Goal: Task Accomplishment & Management: Use online tool/utility

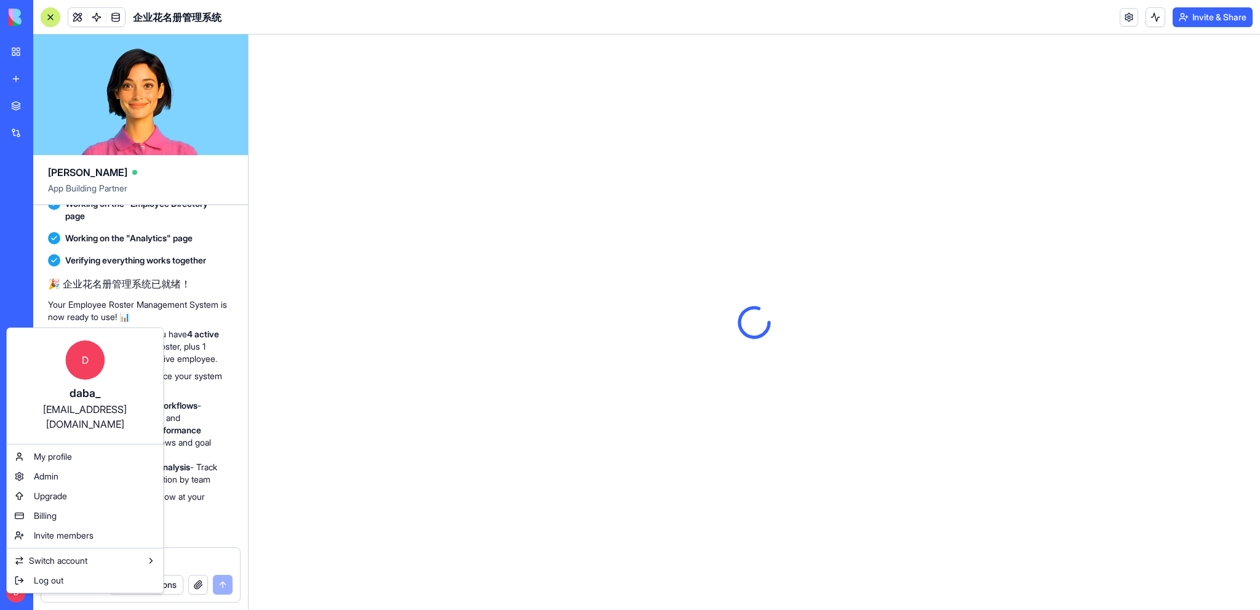
click at [415, 367] on html "My Workspace New app Marketplace Integrations Recent Modern HR Suite Sales Pitc…" at bounding box center [630, 305] width 1260 height 610
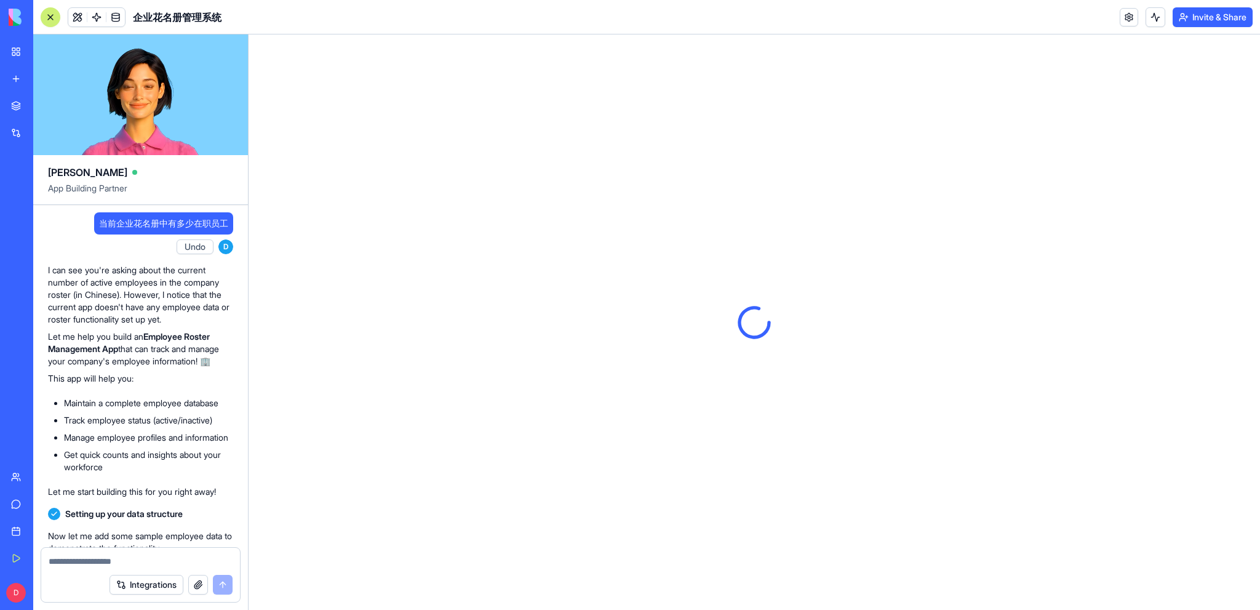
click at [18, 47] on link "My Workspace" at bounding box center [28, 51] width 49 height 25
click at [46, 81] on div "New app" at bounding box center [38, 79] width 16 height 12
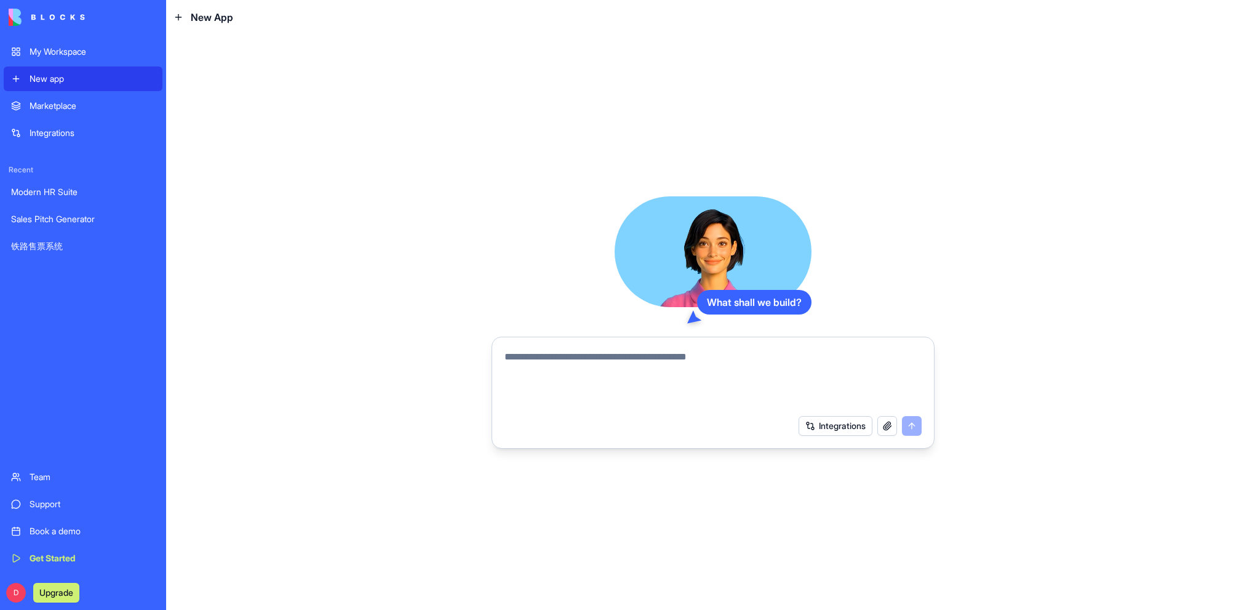
click at [627, 364] on textarea at bounding box center [712, 378] width 417 height 59
click at [634, 364] on textarea at bounding box center [712, 378] width 417 height 59
paste textarea "**********"
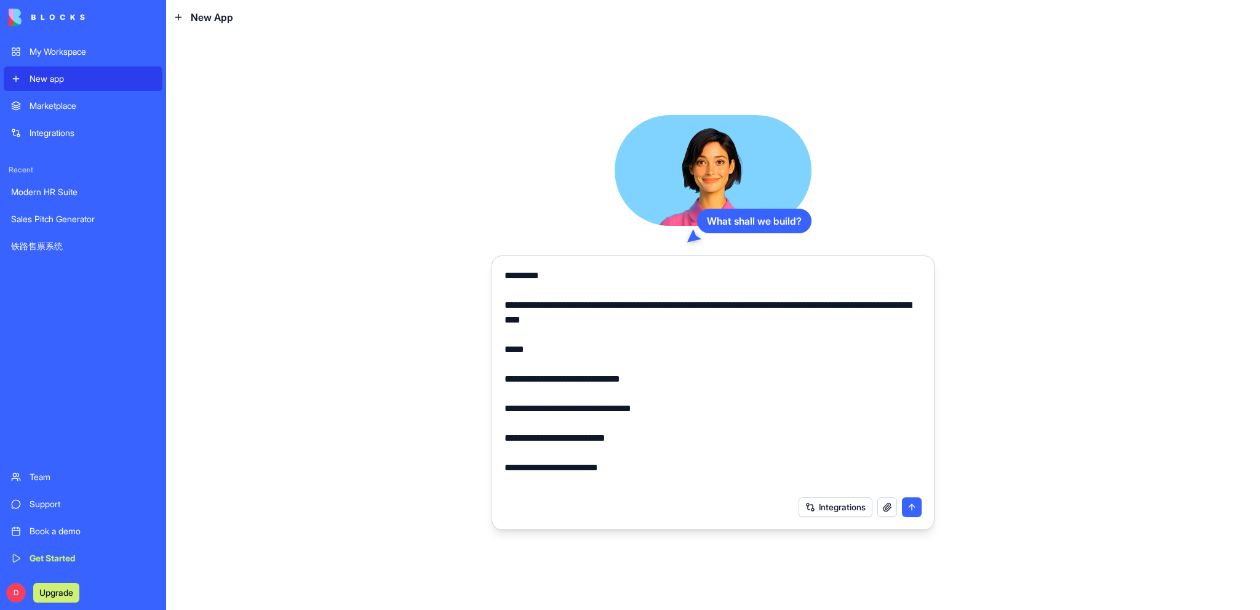
type textarea "**********"
click at [912, 506] on button "submit" at bounding box center [912, 507] width 20 height 20
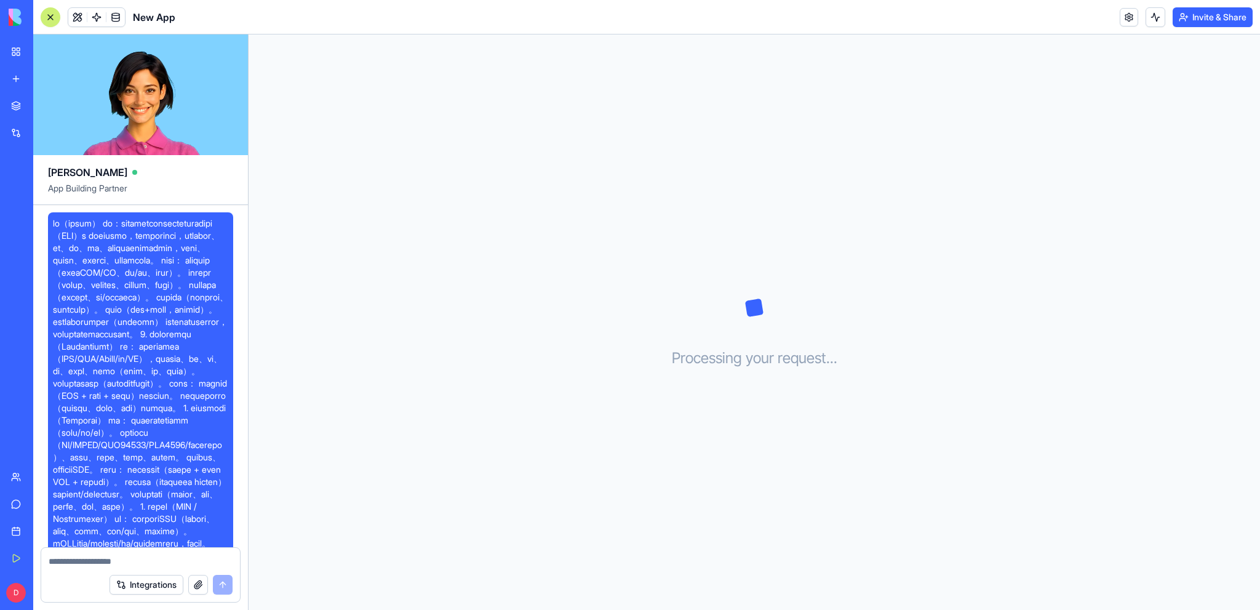
scroll to position [1579, 0]
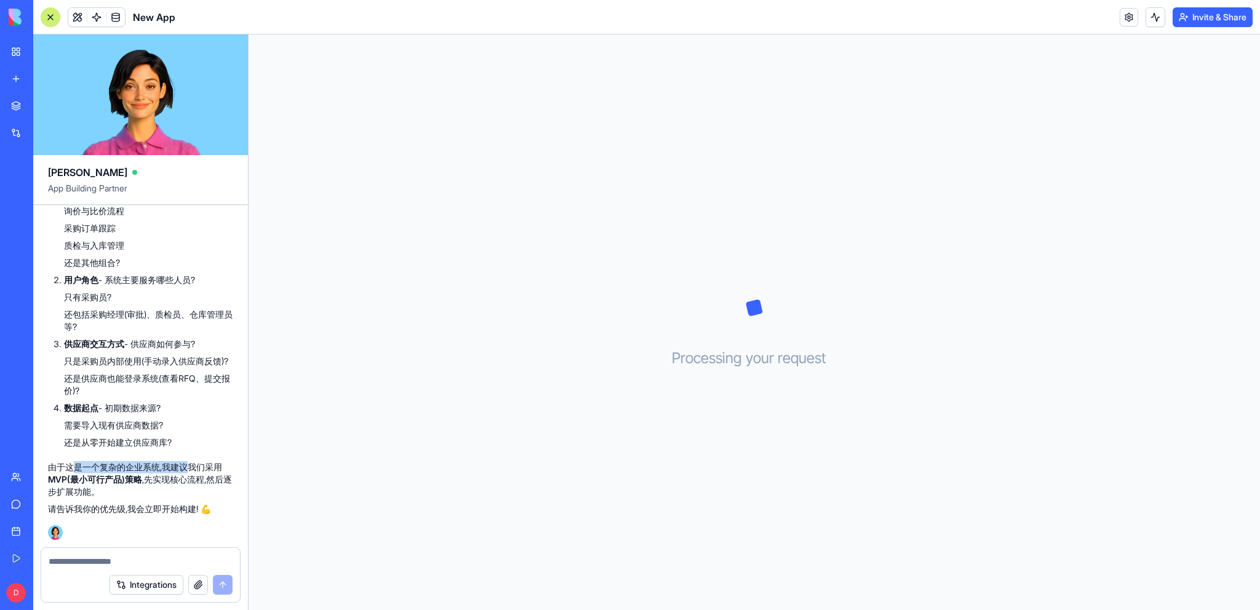
drag, startPoint x: 70, startPoint y: 465, endPoint x: 194, endPoint y: 465, distance: 124.2
click at [194, 465] on p "由于这是一个复杂的企业系统,我建议我们采用 MVP(最小可行产品)策略 ,先实现核心流程,然后逐步扩展功能。" at bounding box center [140, 479] width 185 height 37
click at [107, 487] on p "由于这是一个复杂的企业系统,我建议我们采用 MVP(最小可行产品)策略 ,先实现核心流程,然后逐步扩展功能。" at bounding box center [140, 479] width 185 height 37
drag, startPoint x: 148, startPoint y: 479, endPoint x: 172, endPoint y: 496, distance: 29.7
click at [206, 497] on p "由于这是一个复杂的企业系统,我建议我们采用 MVP(最小可行产品)策略 ,先实现核心流程,然后逐步扩展功能。" at bounding box center [140, 479] width 185 height 37
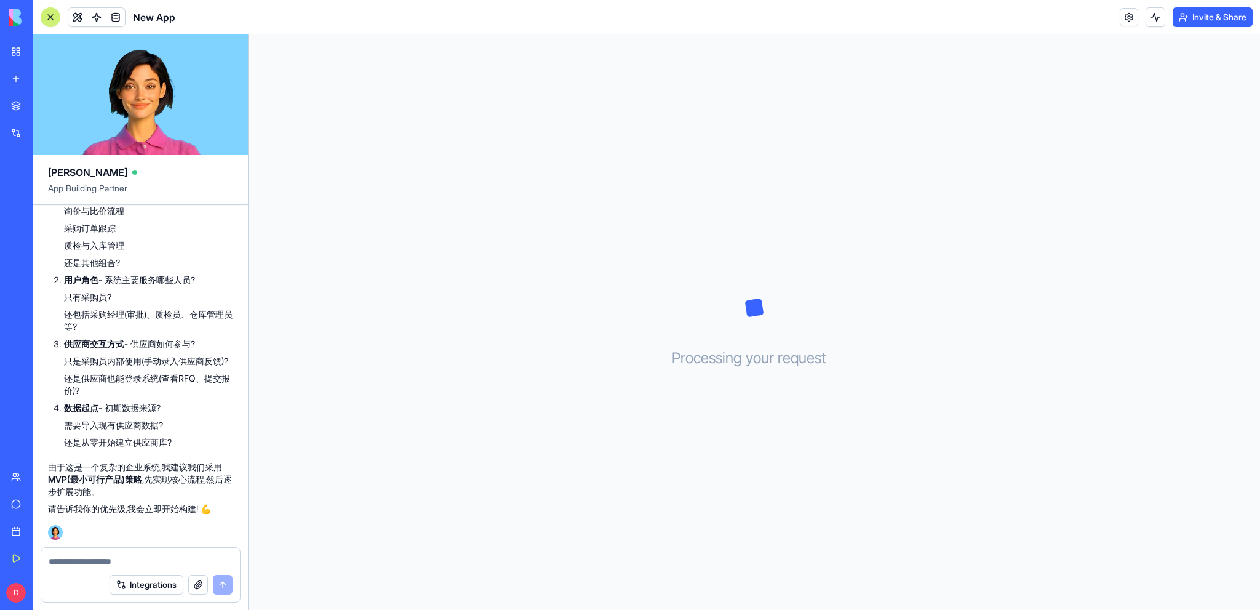
click at [106, 499] on div "🚀 智能采购数字员工系统启动中! 你好!我是[PERSON_NAME],很高兴帮你打造这个面向中国食品及包材制造业的 采购数字员工分身系统 ! 这是一个非常完…" at bounding box center [140, 251] width 185 height 526
click at [87, 569] on div "Integrations" at bounding box center [140, 584] width 199 height 34
click at [95, 560] on textarea at bounding box center [141, 561] width 184 height 12
type textarea "*"
type textarea "********"
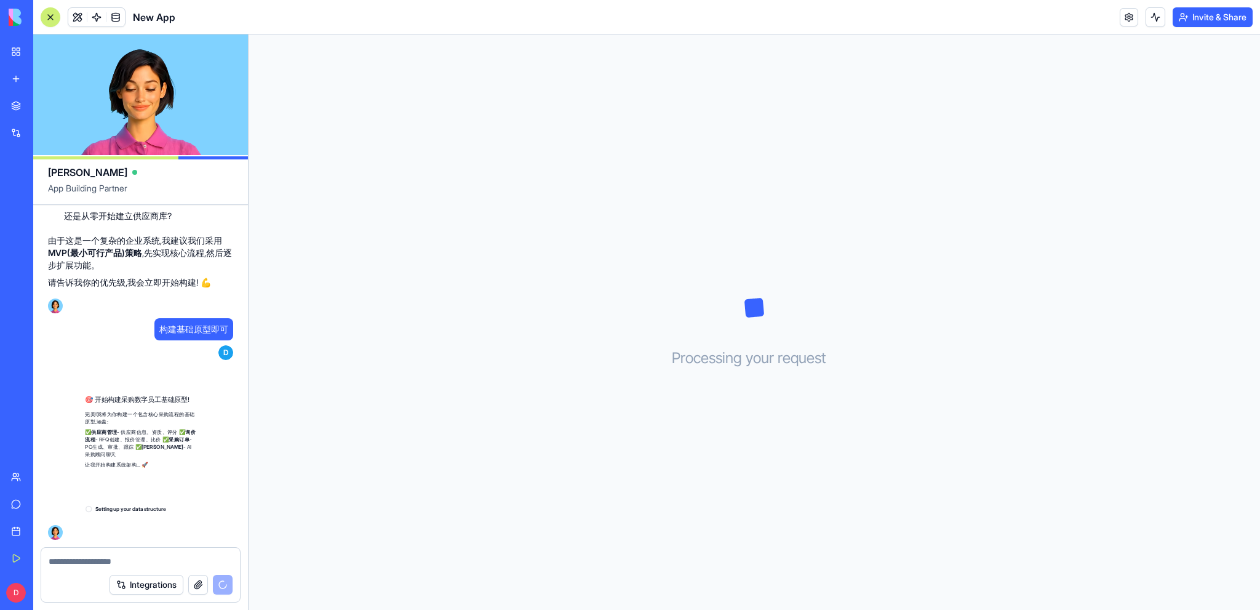
scroll to position [1806, 0]
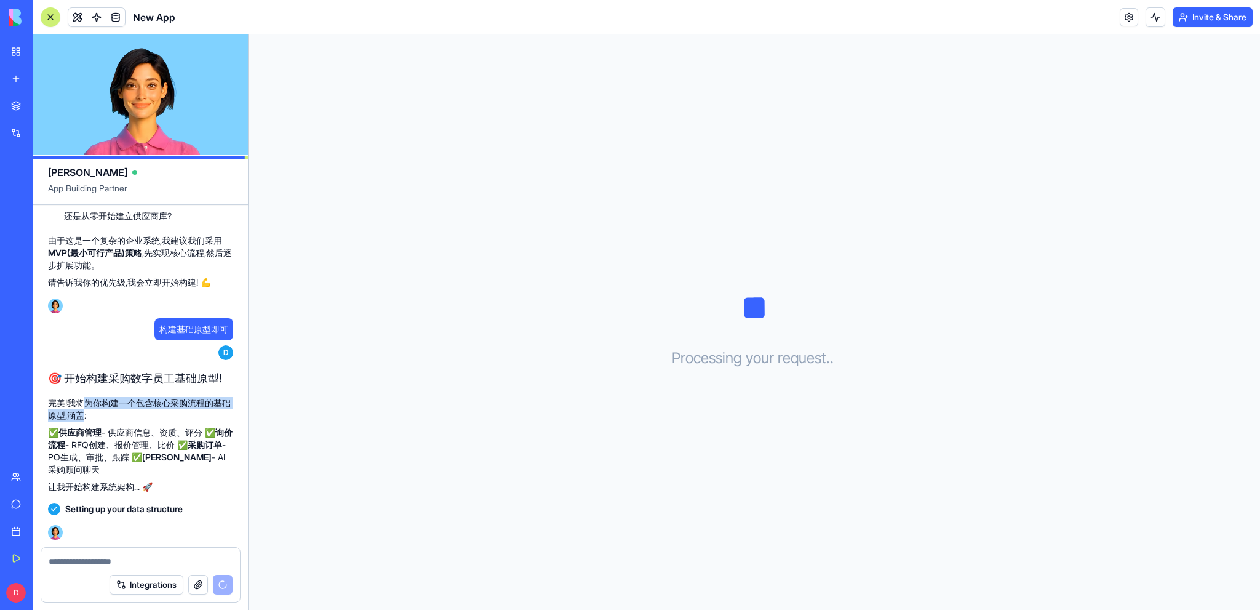
drag, startPoint x: 81, startPoint y: 406, endPoint x: 93, endPoint y: 415, distance: 15.4
click at [93, 415] on p "完美!我将为你构建一个包含核心采购流程的基础原型,涵盖:" at bounding box center [140, 409] width 185 height 25
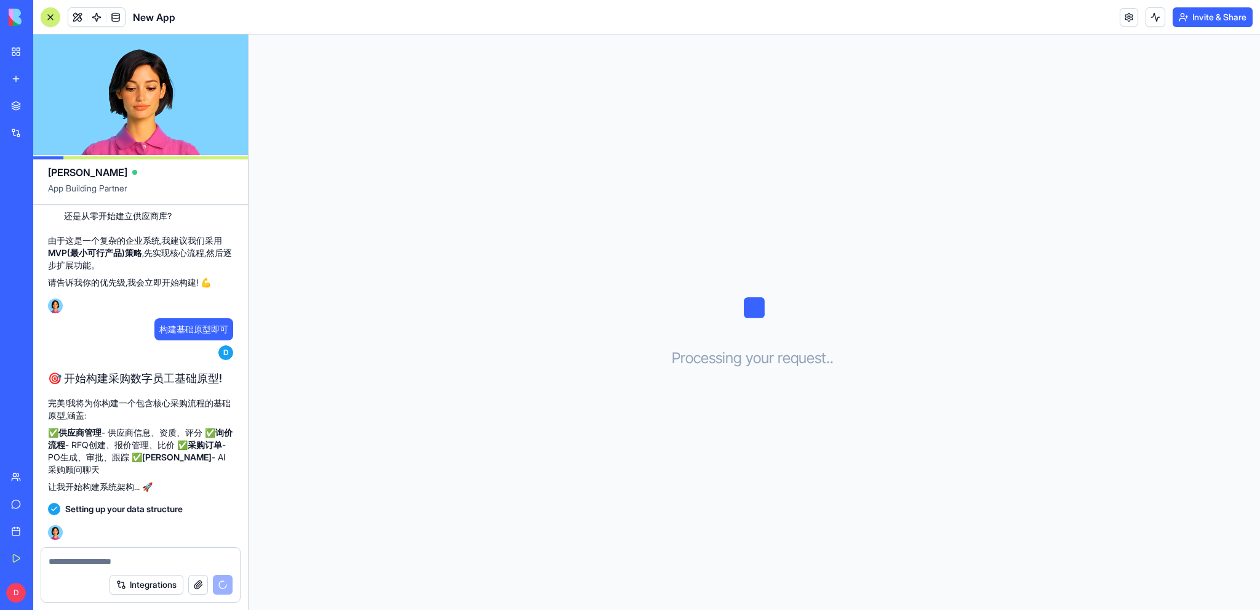
click at [123, 418] on p "完美!我将为你构建一个包含核心采购流程的基础原型,涵盖:" at bounding box center [140, 409] width 185 height 25
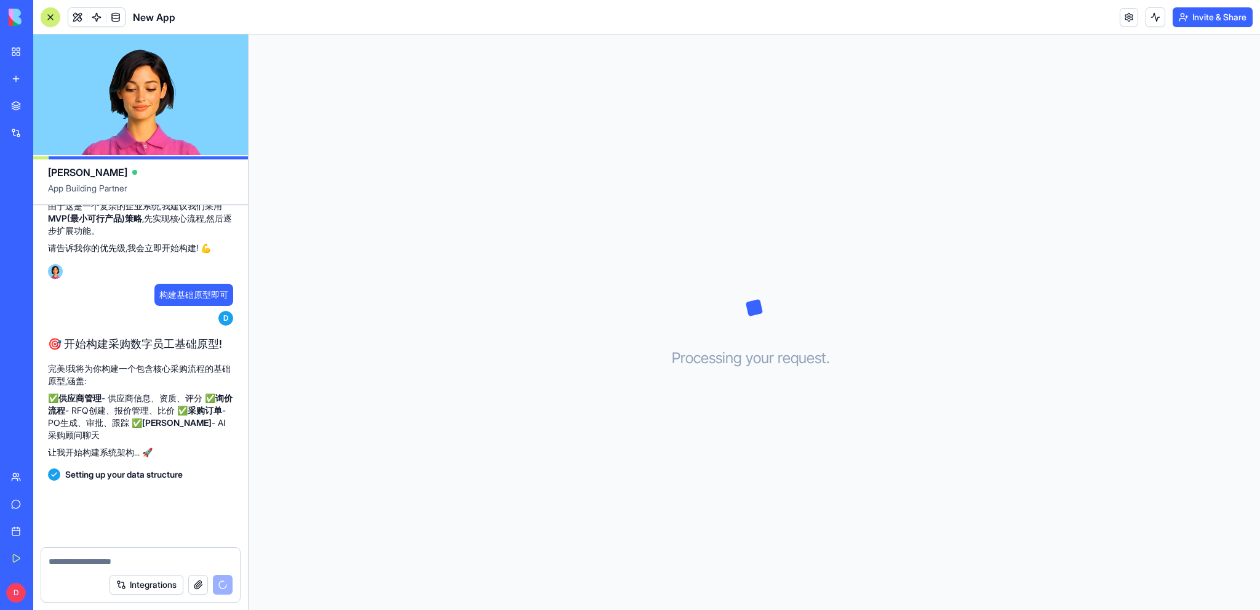
scroll to position [1862, 0]
